Goal: Task Accomplishment & Management: Complete application form

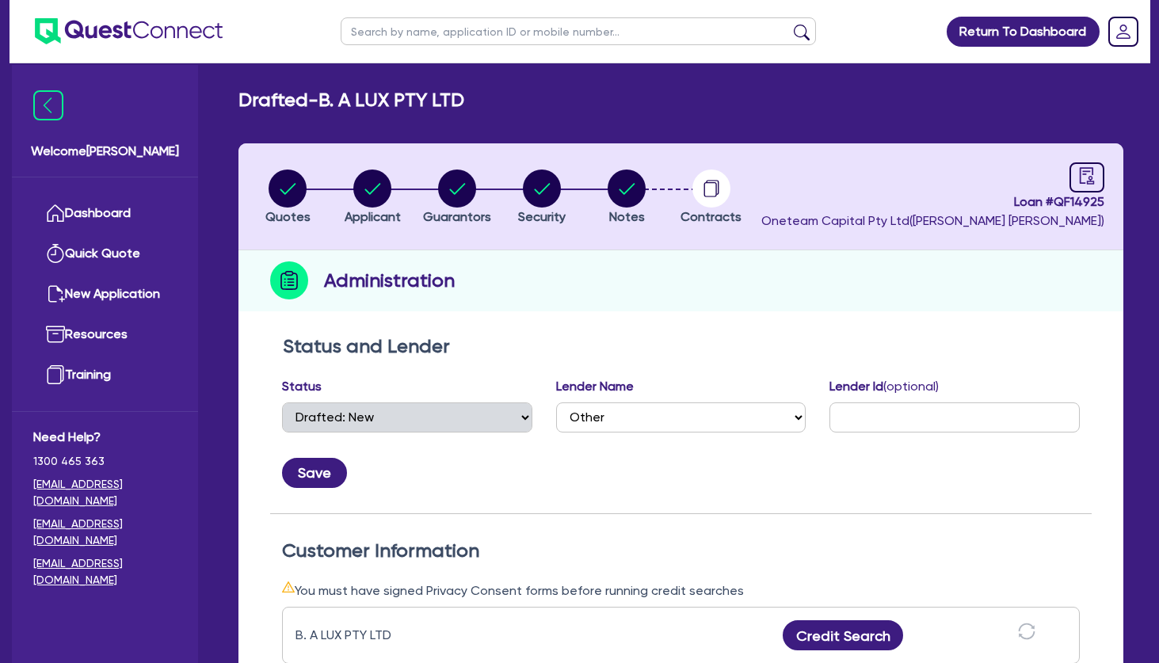
select select "DRAFTED_NEW"
select select "Other"
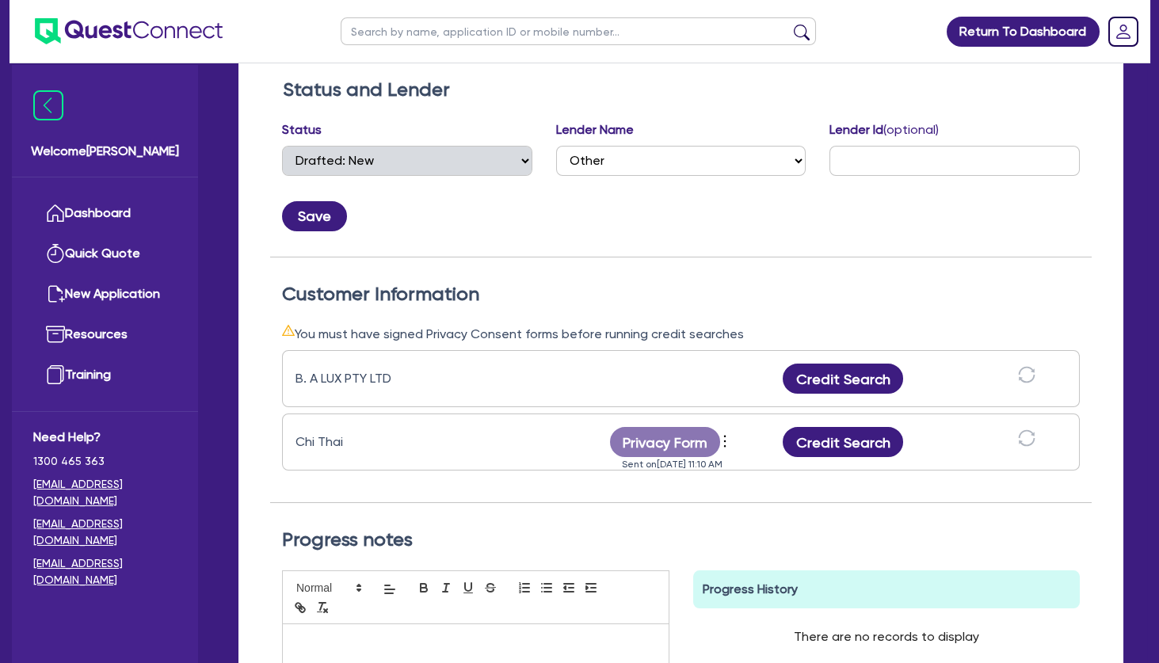
click at [506, 219] on div "Save" at bounding box center [681, 210] width 822 height 43
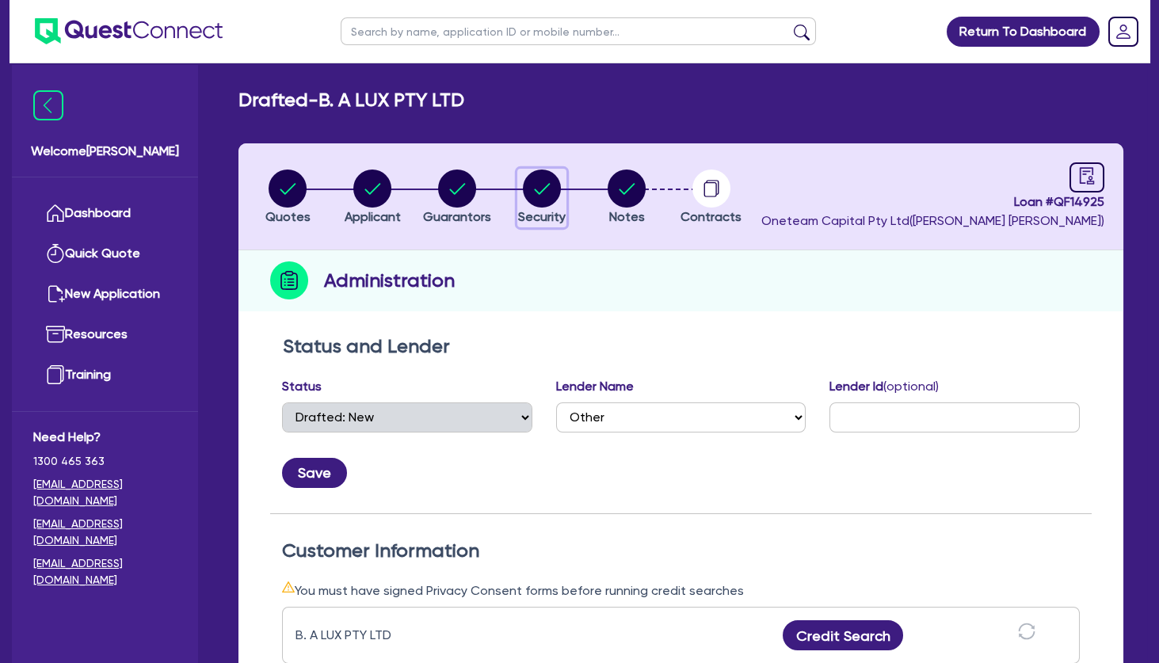
click at [548, 190] on circle "button" at bounding box center [542, 189] width 38 height 38
select select "TERTIARY_ASSETS"
select select "BEAUTY_EQUIPMENT"
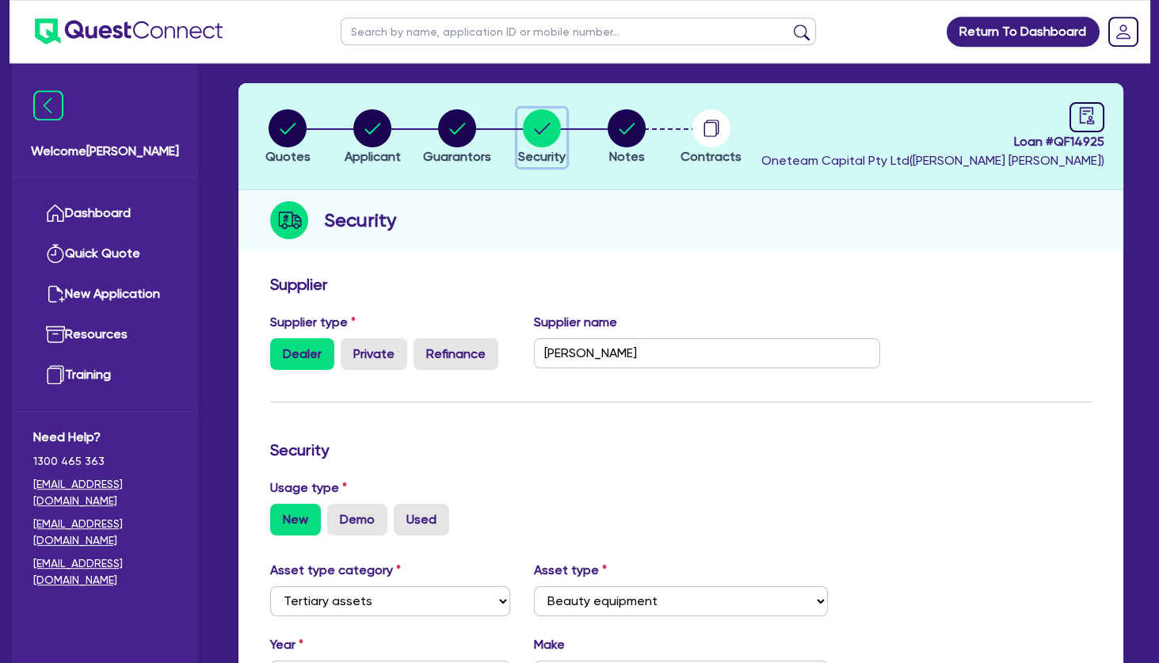
scroll to position [60, 0]
click at [606, 402] on form "Supplier Supplier type Dealer Private Refinance Supplier name [PERSON_NAME] Sec…" at bounding box center [681, 625] width 822 height 701
click at [859, 332] on div "Supplier name [PERSON_NAME]" at bounding box center [707, 341] width 370 height 57
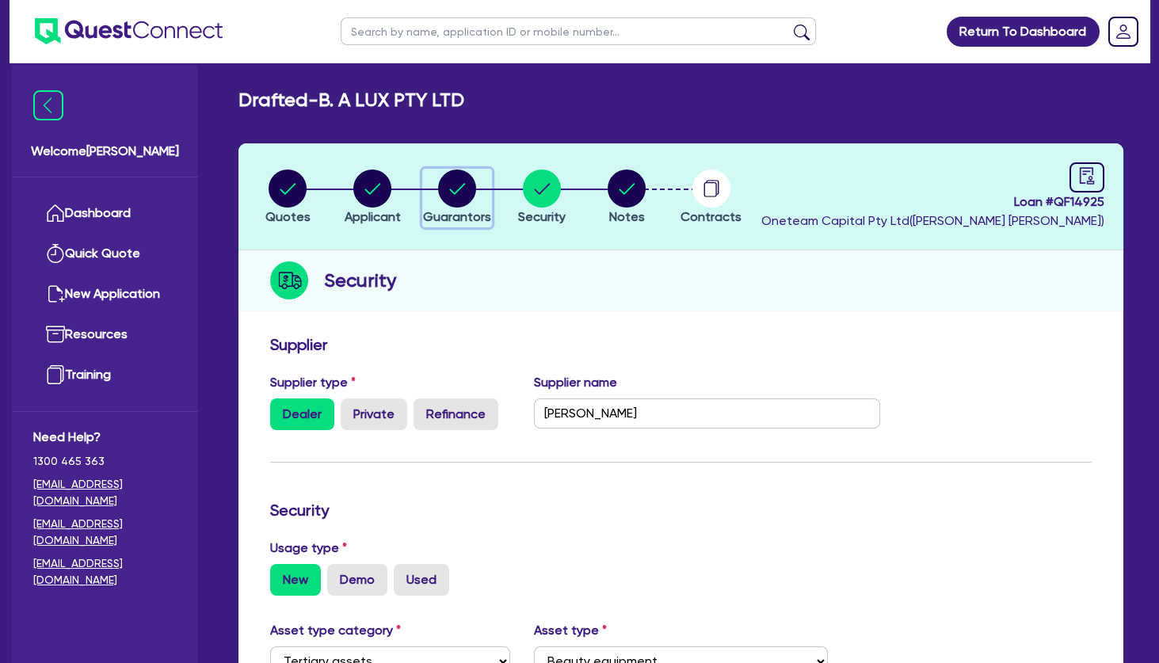
click at [463, 187] on circle "button" at bounding box center [457, 189] width 38 height 38
select select "MRS"
select select "VIC"
select select "DE_FACTO"
select select "PROPERTY"
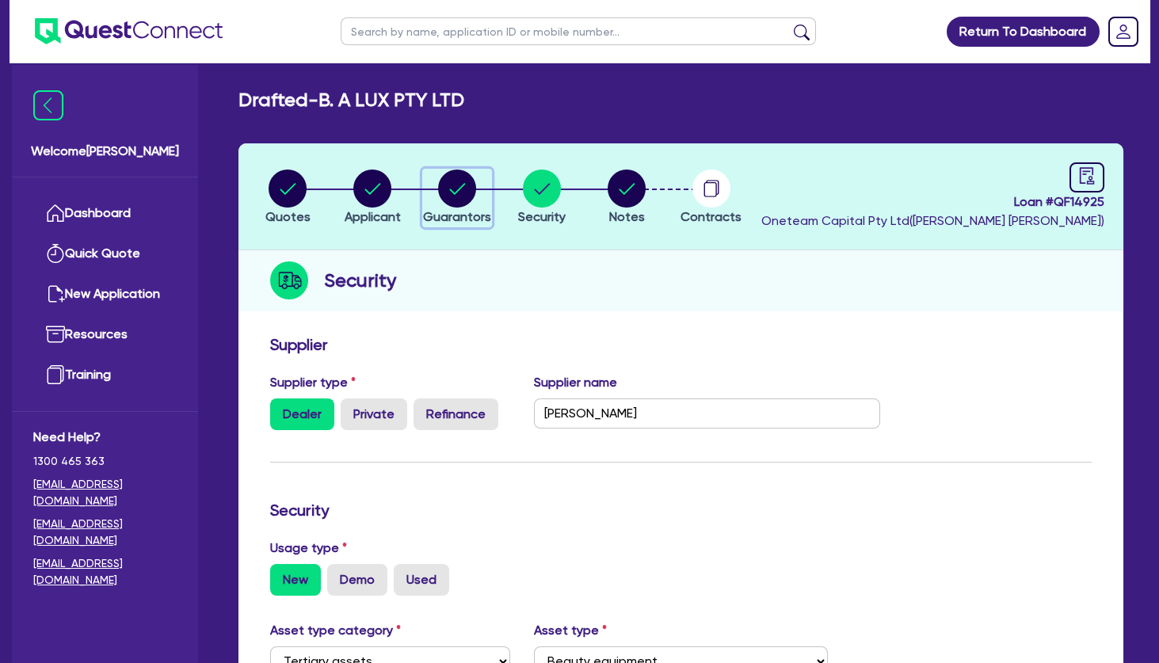
select select "VEHICLE"
select select "CASH"
select select "EQUIPMENT"
select select "HOUSEHOLD_PERSONAL"
select select "MORTGAGE"
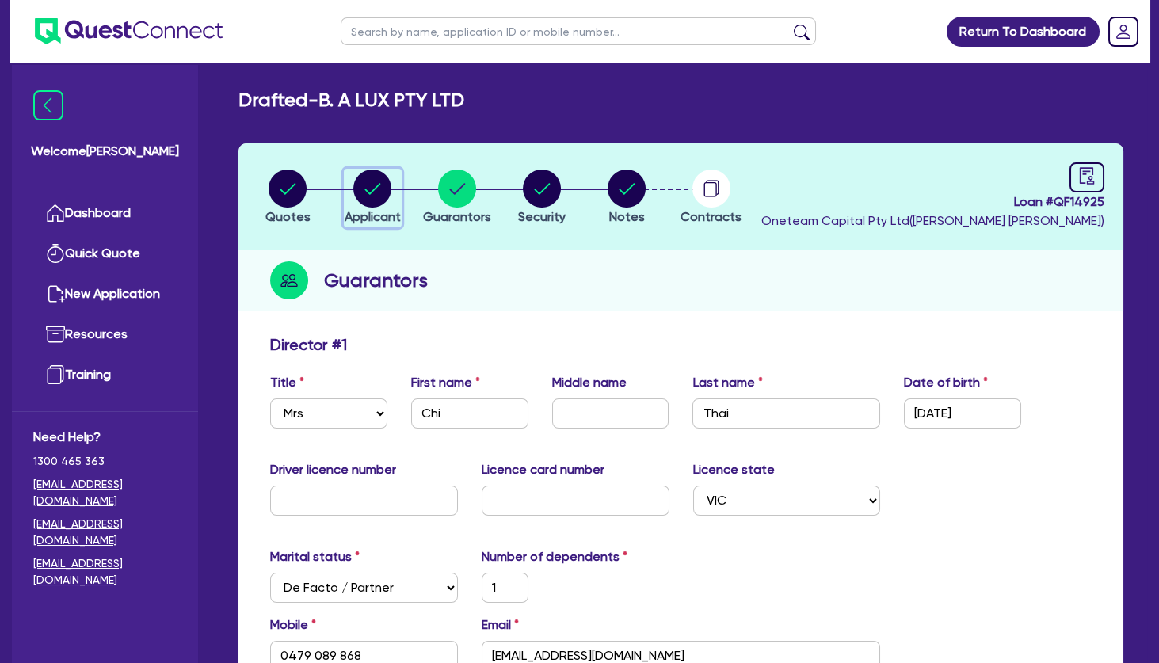
click at [368, 177] on circle "button" at bounding box center [372, 189] width 38 height 38
select select "COMPANY"
select select "HEALTH_BEAUTY"
select select "HAIR_BEAUTY_SALONS"
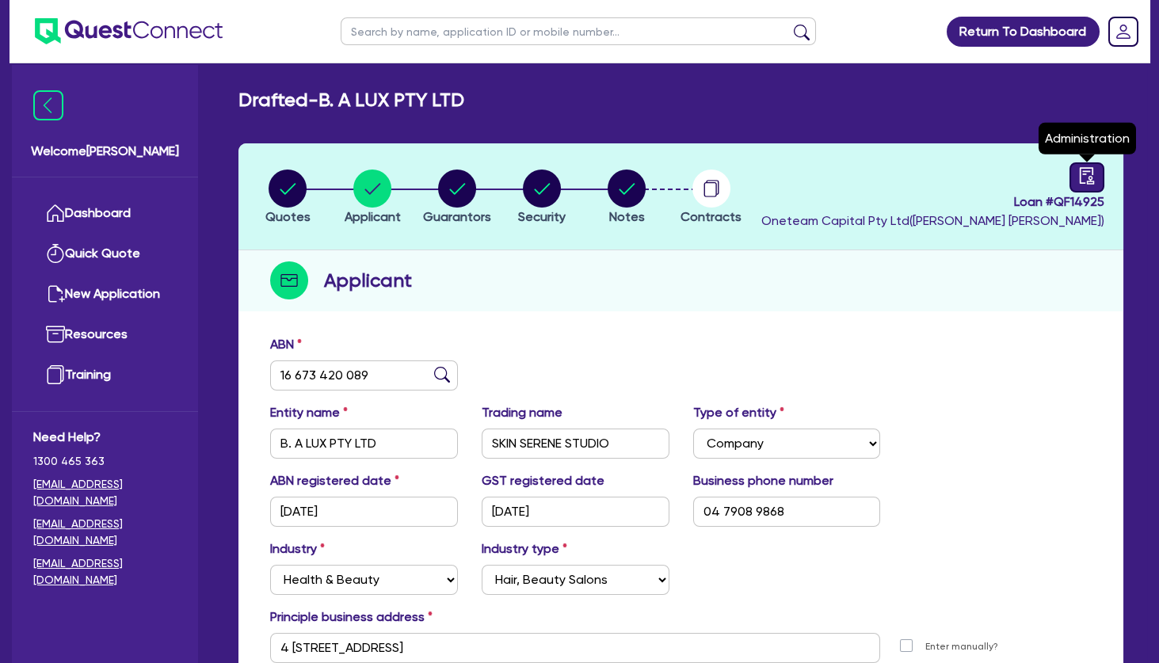
click at [1090, 170] on icon "audit" at bounding box center [1086, 175] width 17 height 17
select select "DRAFTED_NEW"
select select "Other"
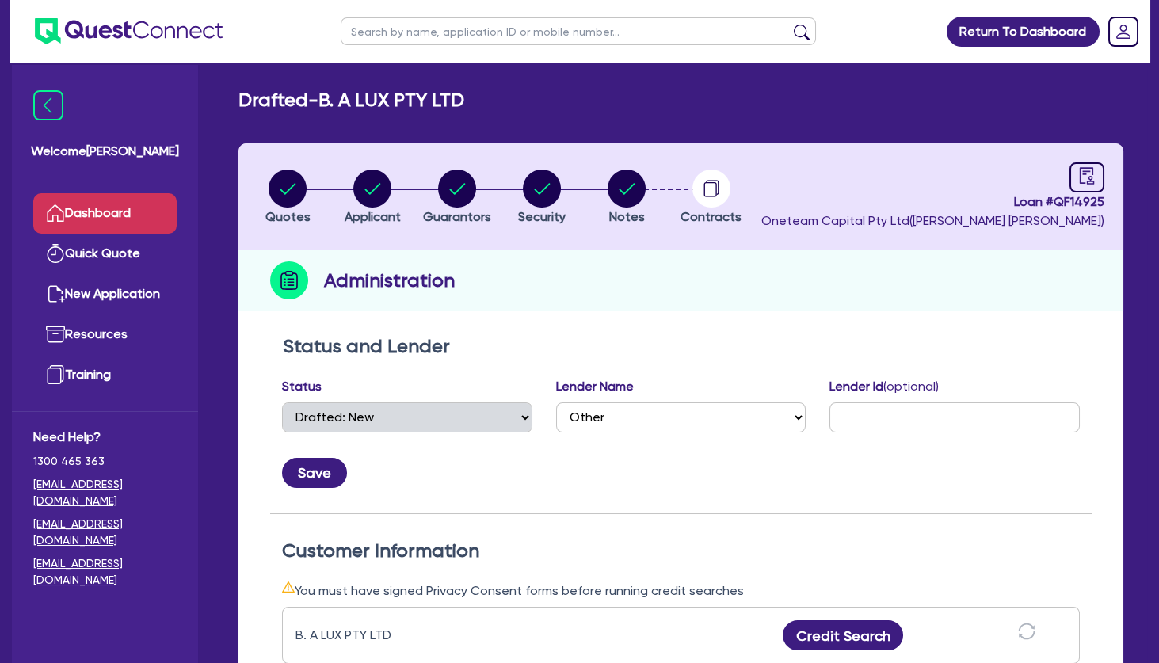
click at [139, 220] on link "Dashboard" at bounding box center [104, 213] width 143 height 40
